Goal: Task Accomplishment & Management: Use online tool/utility

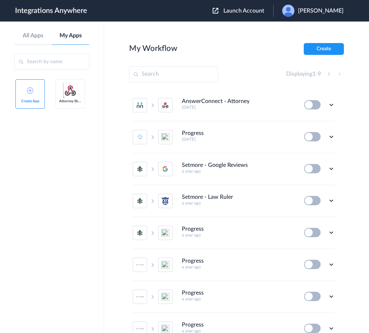
click at [335, 104] on ul "AnswerConnect - Attorney Share 2 days ago Edit Task history Delete Progress 2 d…" at bounding box center [233, 232] width 209 height 287
click at [330, 104] on icon at bounding box center [331, 104] width 7 height 7
click at [319, 120] on li "Edit" at bounding box center [311, 121] width 47 height 13
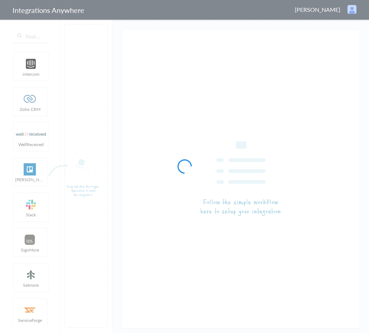
type input "AnswerConnect - Attorney Share"
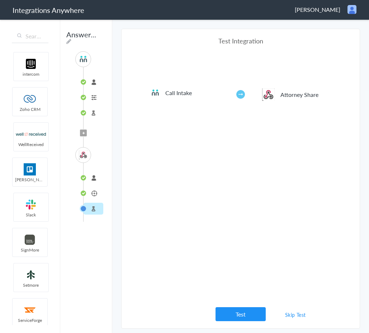
click at [92, 194] on li "Attorney Share" at bounding box center [94, 193] width 20 height 12
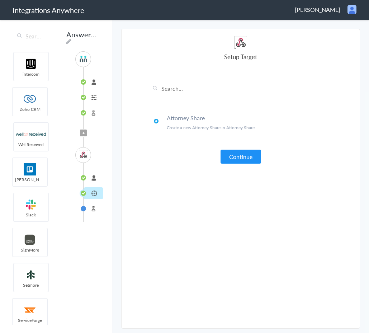
click at [93, 209] on li "Test Target" at bounding box center [94, 208] width 20 height 12
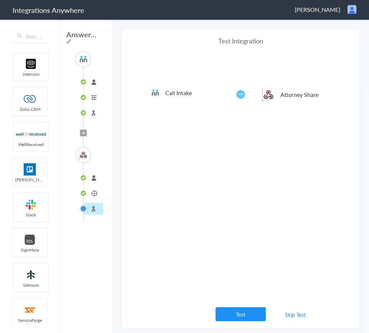
click at [96, 192] on li "Attorney Share" at bounding box center [94, 193] width 20 height 12
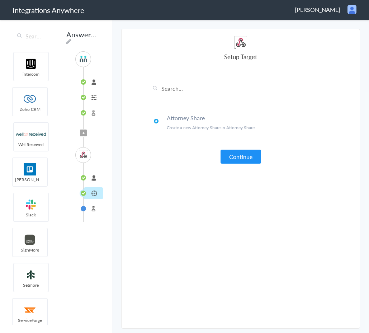
click at [92, 97] on li "Call Intake" at bounding box center [94, 97] width 20 height 12
click at [93, 113] on li "Test Source" at bounding box center [94, 113] width 20 height 12
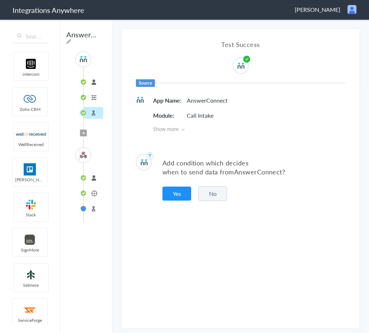
click at [92, 192] on li "Attorney Share" at bounding box center [94, 193] width 20 height 12
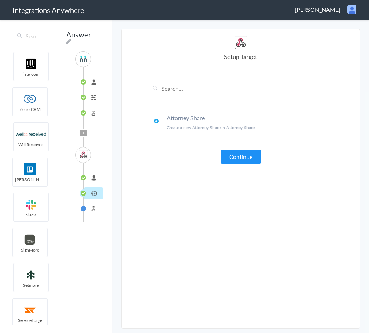
click at [94, 209] on li "Test Target" at bounding box center [94, 208] width 20 height 12
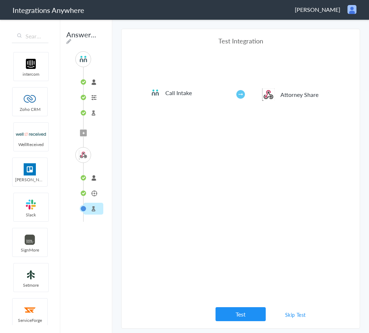
click at [93, 194] on li "Attorney Share" at bounding box center [94, 193] width 20 height 12
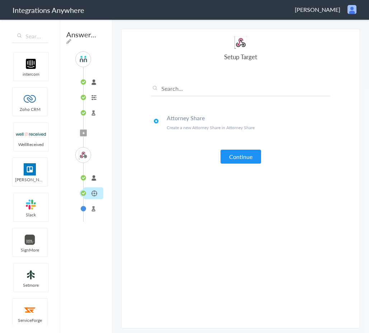
click at [90, 208] on li "Test Target" at bounding box center [94, 208] width 20 height 12
